Goal: Task Accomplishment & Management: Use online tool/utility

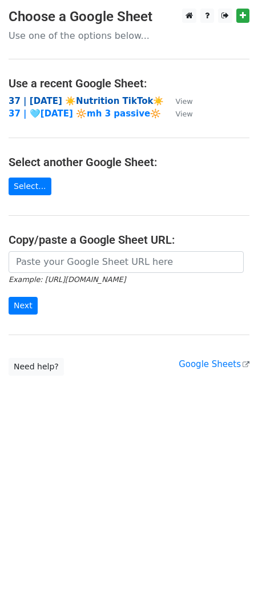
click at [65, 97] on strong "37 | AUG 13 ☀️Nutrition TikTok☀️" at bounding box center [86, 101] width 155 height 10
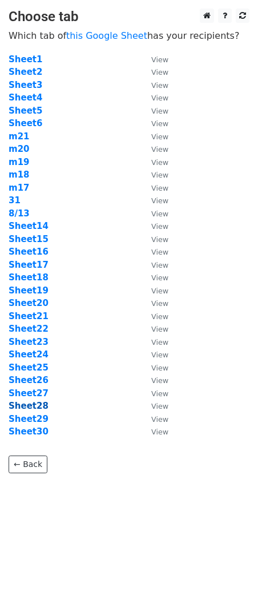
click at [37, 409] on strong "Sheet28" at bounding box center [29, 406] width 40 height 10
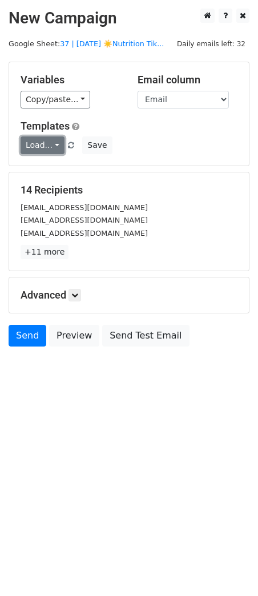
click at [42, 147] on link "Load..." at bounding box center [43, 145] width 44 height 18
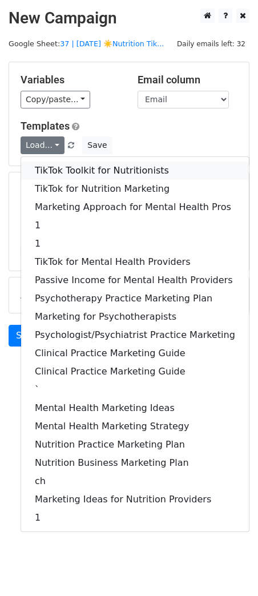
click at [41, 168] on link "TikTok Toolkit for Nutritionists" at bounding box center [135, 171] width 228 height 18
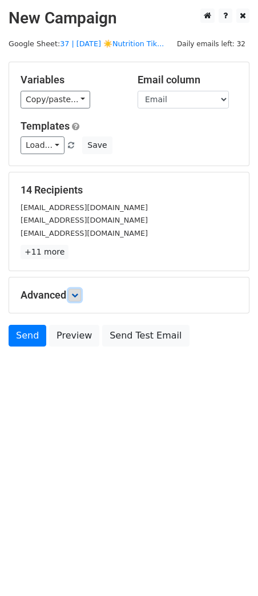
click at [81, 295] on link at bounding box center [75, 295] width 13 height 13
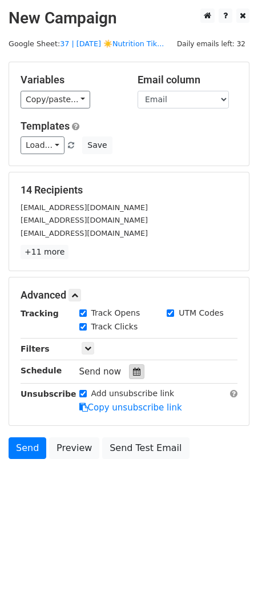
click at [129, 376] on div at bounding box center [136, 371] width 15 height 15
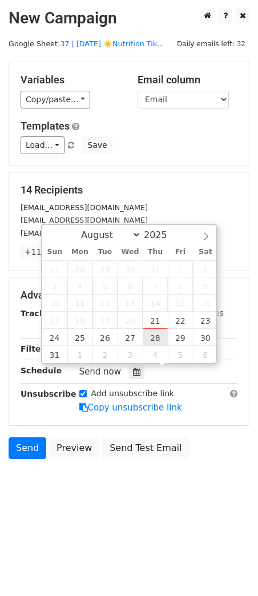
type input "2025-08-28 12:00"
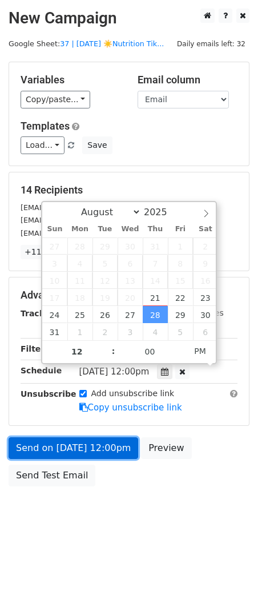
click at [94, 444] on link "Send on Aug 28 at 12:00pm" at bounding box center [74, 448] width 130 height 22
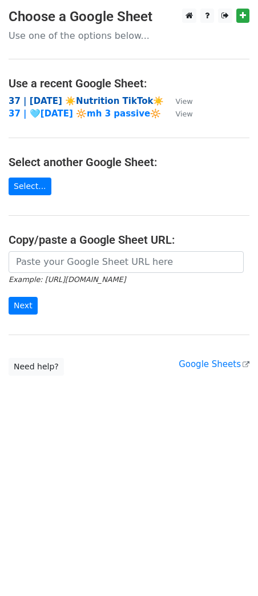
click at [104, 103] on strong "37 | AUG 13 ☀️Nutrition TikTok☀️" at bounding box center [86, 101] width 155 height 10
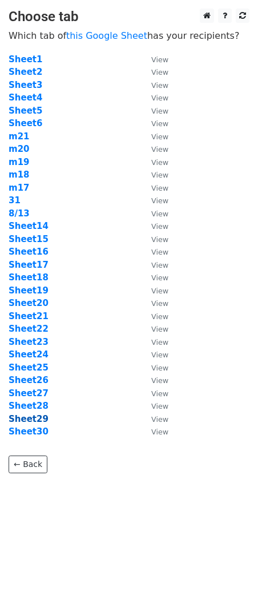
click at [30, 423] on strong "Sheet29" at bounding box center [29, 419] width 40 height 10
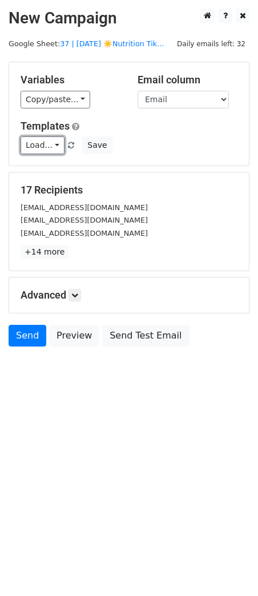
drag, startPoint x: 37, startPoint y: 149, endPoint x: 39, endPoint y: 166, distance: 16.7
click at [37, 150] on link "Load..." at bounding box center [43, 145] width 44 height 18
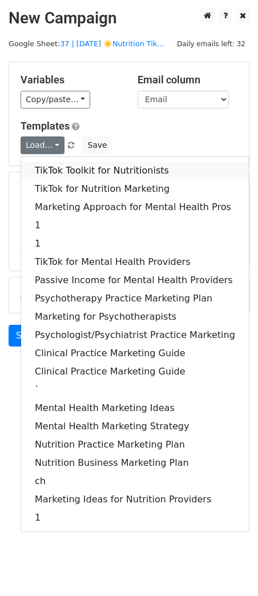
click at [41, 171] on link "TikTok Toolkit for Nutritionists" at bounding box center [135, 171] width 228 height 18
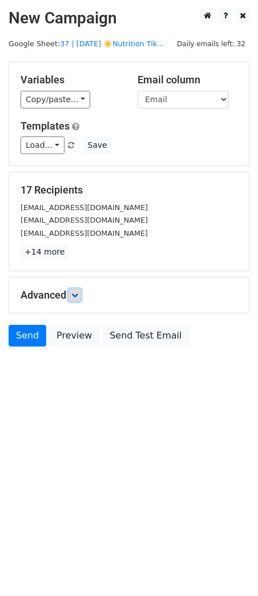
click at [75, 291] on link at bounding box center [75, 295] width 13 height 13
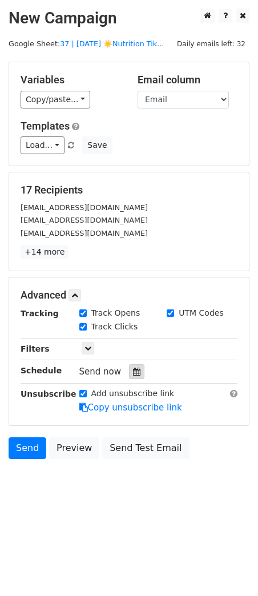
click at [129, 368] on div at bounding box center [136, 371] width 15 height 15
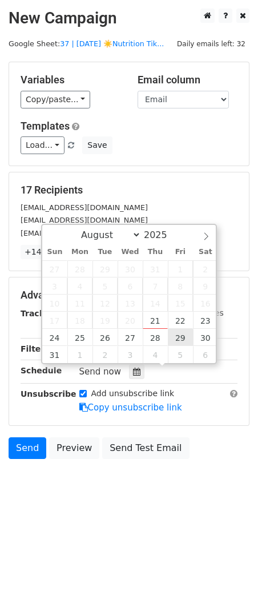
type input "2025-08-29 12:00"
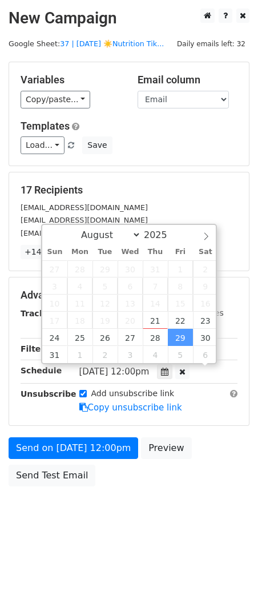
scroll to position [1, 0]
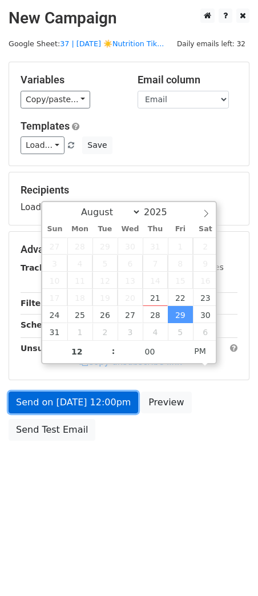
click at [94, 402] on link "Send on Aug 29 at 12:00pm" at bounding box center [74, 403] width 130 height 22
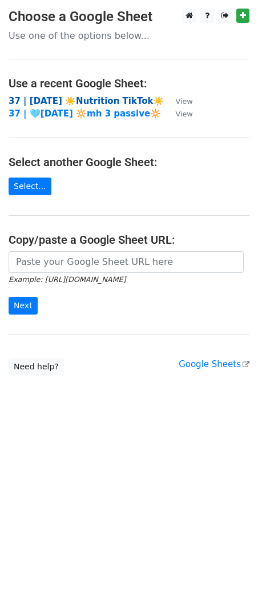
click at [107, 99] on strong "37 | [DATE] ☀️Nutrition TikTok☀️" at bounding box center [86, 101] width 155 height 10
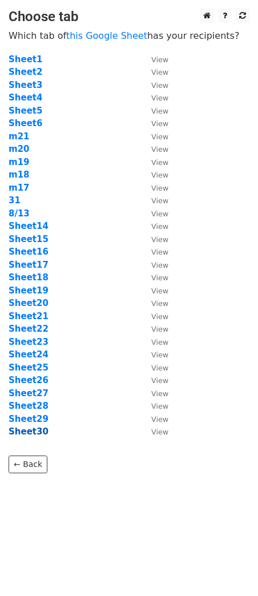
click at [30, 429] on strong "Sheet30" at bounding box center [29, 431] width 40 height 10
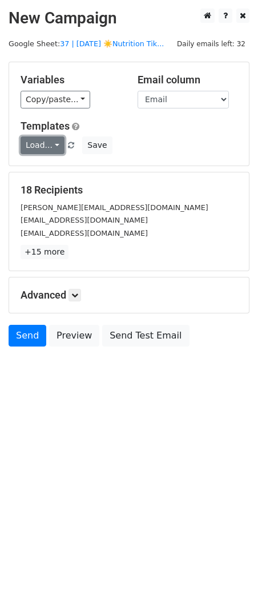
click at [34, 154] on link "Load..." at bounding box center [43, 145] width 44 height 18
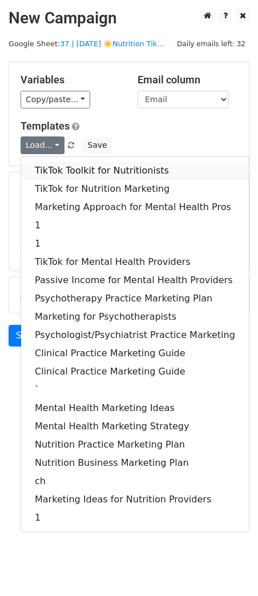
click at [41, 168] on link "TikTok Toolkit for Nutritionists" at bounding box center [135, 171] width 228 height 18
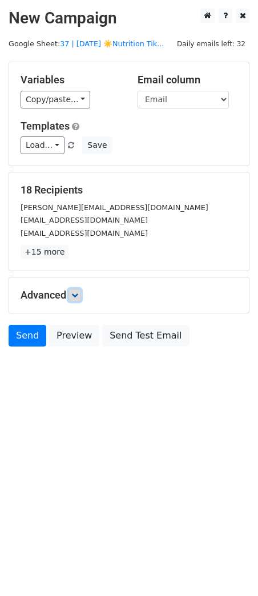
click at [75, 296] on icon at bounding box center [74, 295] width 7 height 7
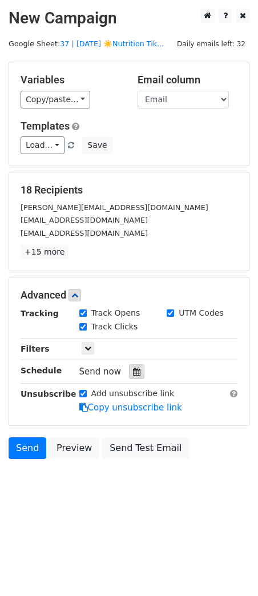
click at [133, 372] on icon at bounding box center [136, 372] width 7 height 8
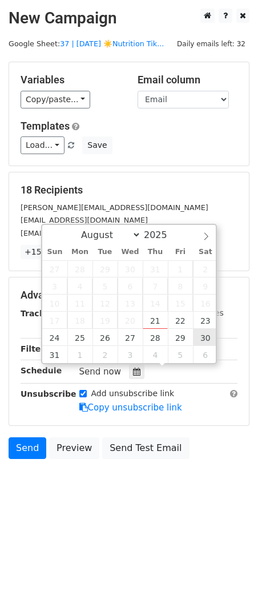
type input "2025-08-30 12:00"
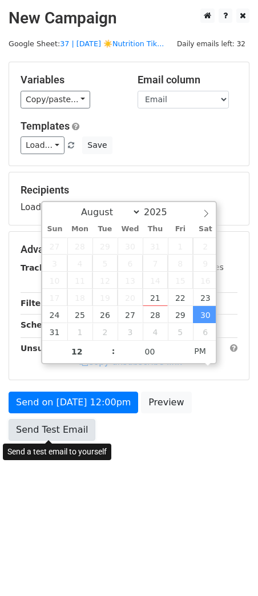
click at [77, 421] on link "Send Test Email" at bounding box center [52, 430] width 87 height 22
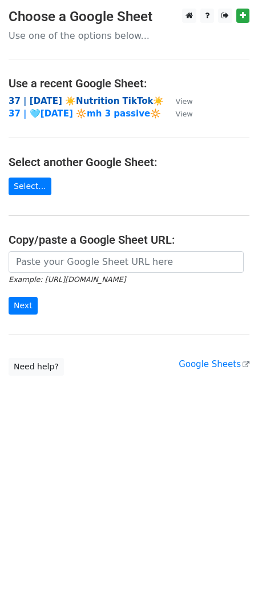
click at [108, 99] on strong "37 | [DATE] ☀️Nutrition TikTok☀️" at bounding box center [86, 101] width 155 height 10
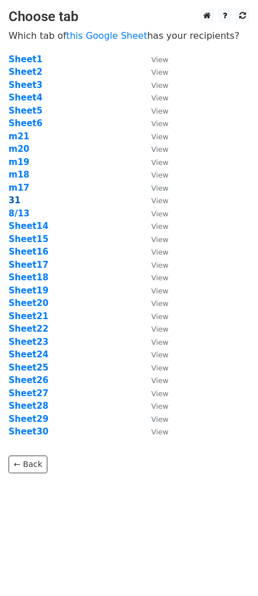
click at [15, 199] on strong "31" at bounding box center [15, 200] width 12 height 10
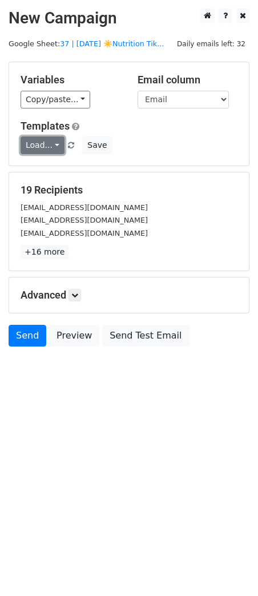
click at [37, 145] on link "Load..." at bounding box center [43, 145] width 44 height 18
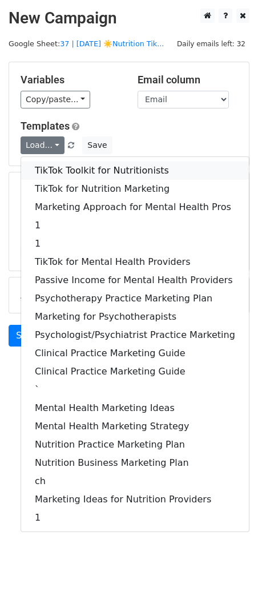
click at [46, 173] on link "TikTok Toolkit for Nutritionists" at bounding box center [135, 171] width 228 height 18
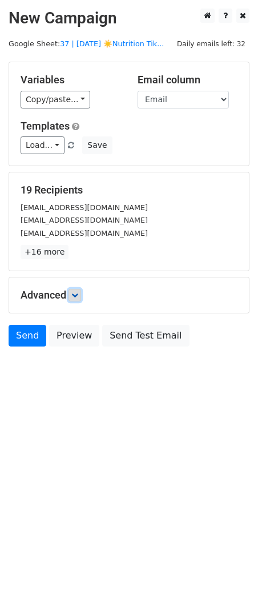
click at [78, 295] on icon at bounding box center [74, 295] width 7 height 7
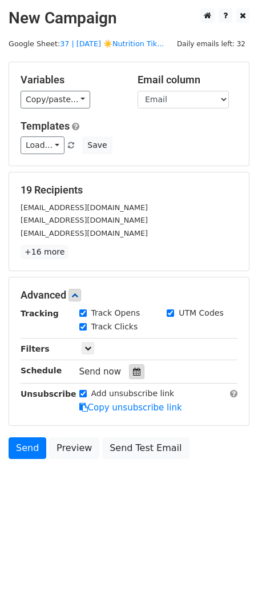
click at [129, 373] on div at bounding box center [136, 371] width 15 height 15
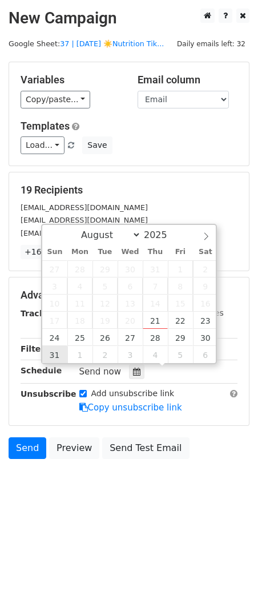
type input "[DATE] 12:00"
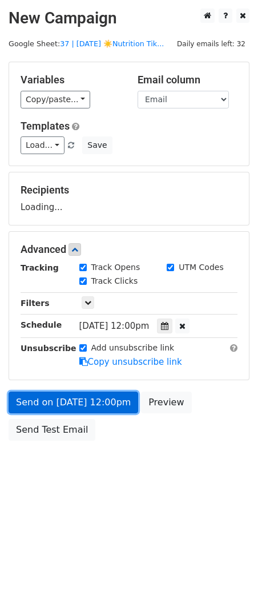
click at [63, 405] on link "Send on [DATE] 12:00pm" at bounding box center [74, 403] width 130 height 22
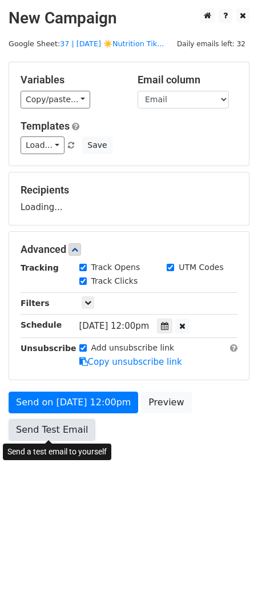
click at [50, 429] on link "Send Test Email" at bounding box center [52, 430] width 87 height 22
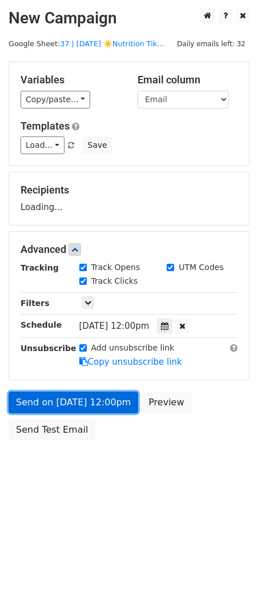
click at [62, 400] on link "Send on [DATE] 12:00pm" at bounding box center [74, 403] width 130 height 22
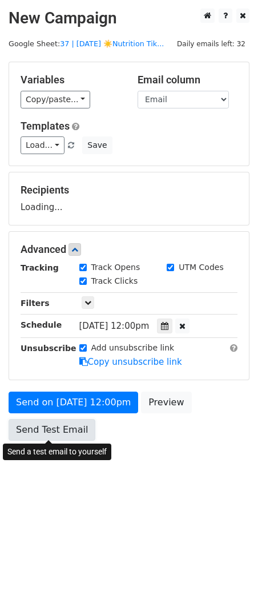
click at [50, 420] on link "Send Test Email" at bounding box center [52, 430] width 87 height 22
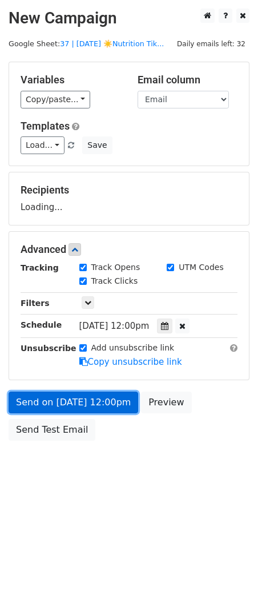
click at [58, 403] on link "Send on [DATE] 12:00pm" at bounding box center [74, 403] width 130 height 22
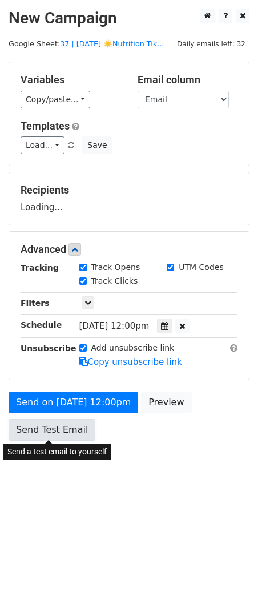
click at [49, 426] on link "Send Test Email" at bounding box center [52, 430] width 87 height 22
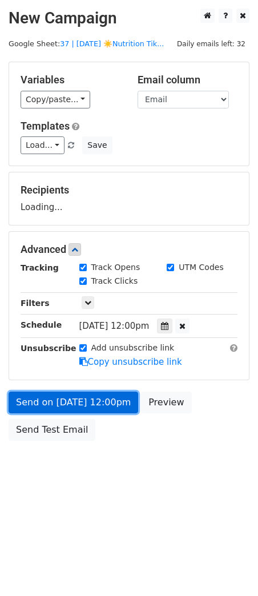
click at [65, 393] on link "Send on [DATE] 12:00pm" at bounding box center [74, 403] width 130 height 22
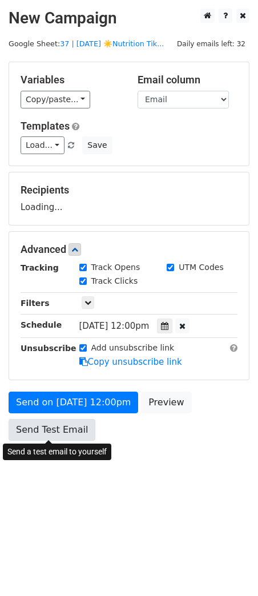
click at [51, 422] on link "Send Test Email" at bounding box center [52, 430] width 87 height 22
